Goal: Navigation & Orientation: Find specific page/section

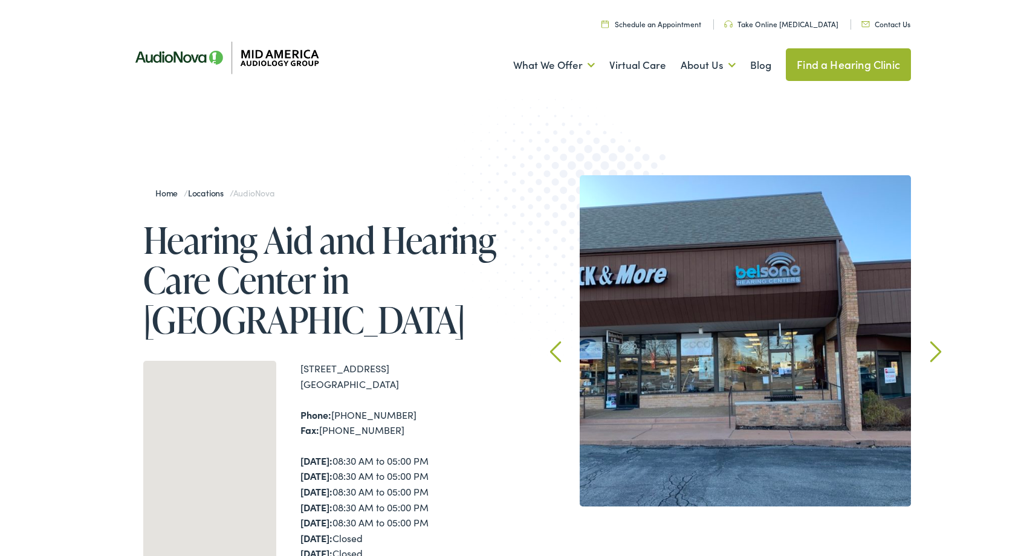
scroll to position [102, 0]
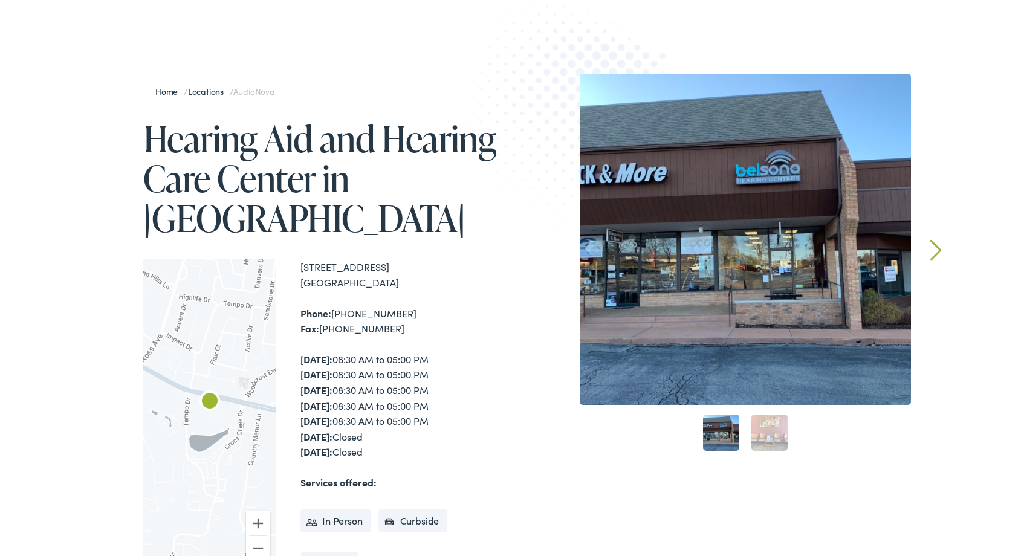
click at [776, 427] on link "2" at bounding box center [769, 433] width 36 height 36
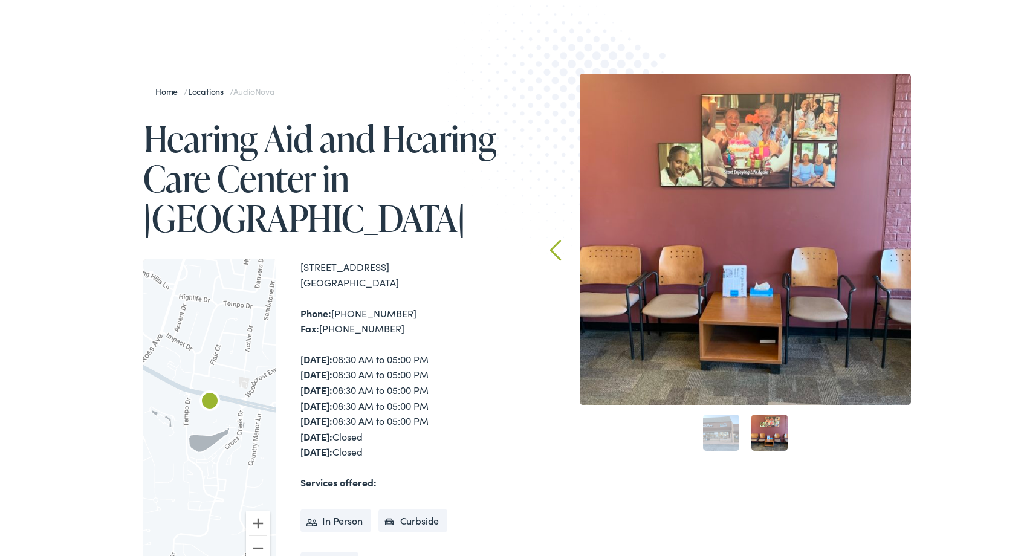
click at [724, 439] on link "1" at bounding box center [721, 433] width 36 height 36
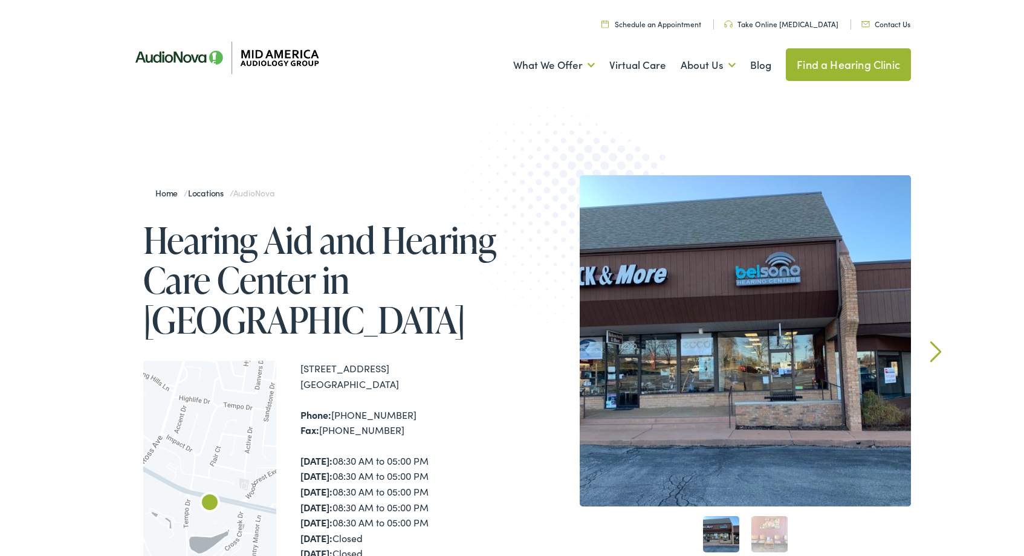
scroll to position [0, 0]
click at [287, 53] on img at bounding box center [222, 58] width 218 height 74
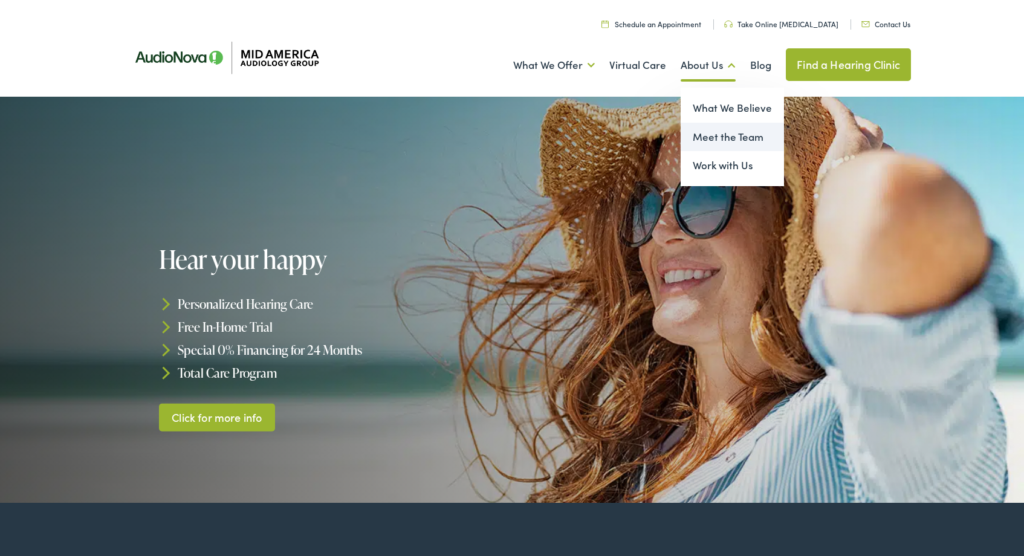
click at [724, 134] on link "Meet the Team" at bounding box center [732, 137] width 103 height 29
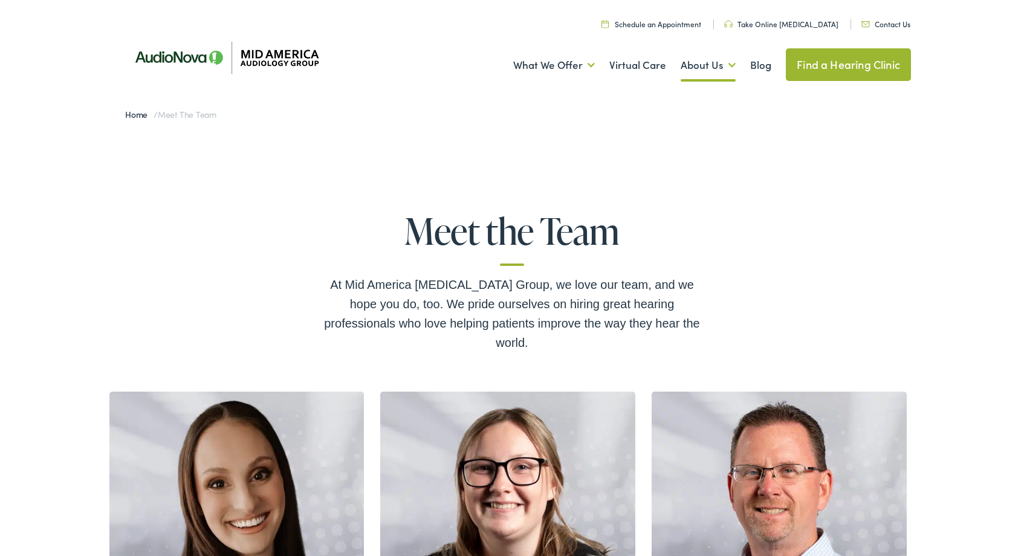
click at [881, 27] on link "Contact Us" at bounding box center [885, 24] width 49 height 10
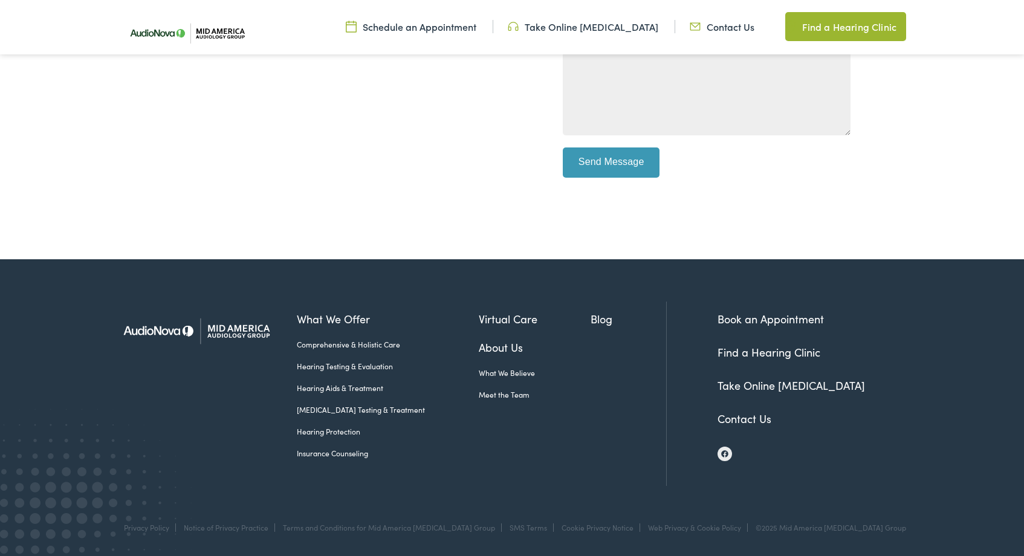
scroll to position [493, 0]
click at [760, 420] on link "Contact Us" at bounding box center [745, 419] width 54 height 15
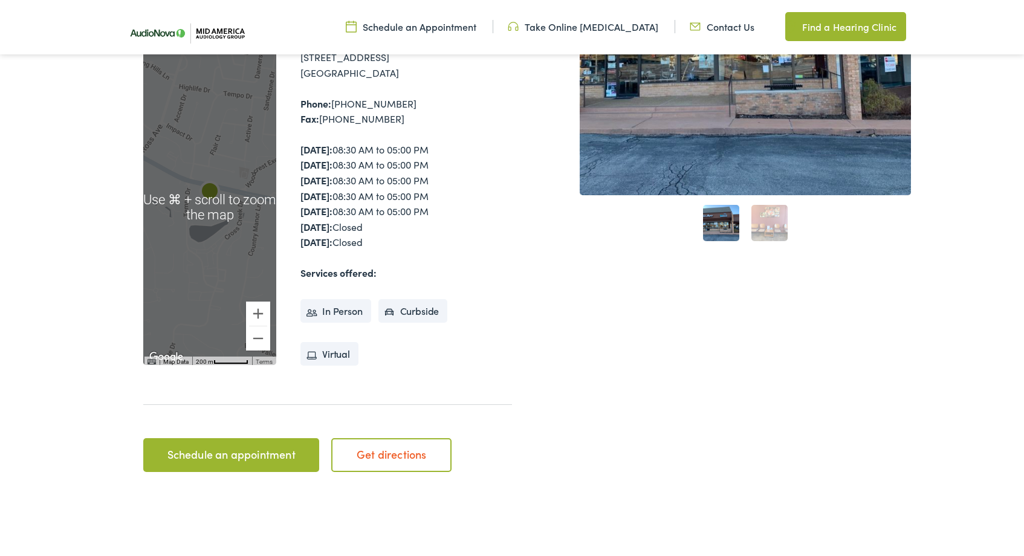
scroll to position [323, 0]
